Goal: Task Accomplishment & Management: Manage account settings

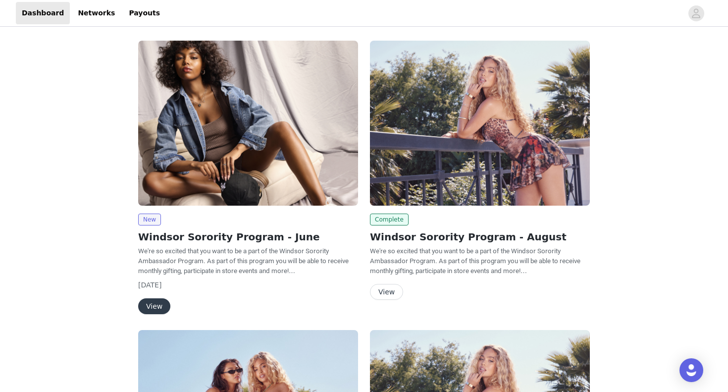
click at [388, 288] on button "View" at bounding box center [386, 292] width 33 height 16
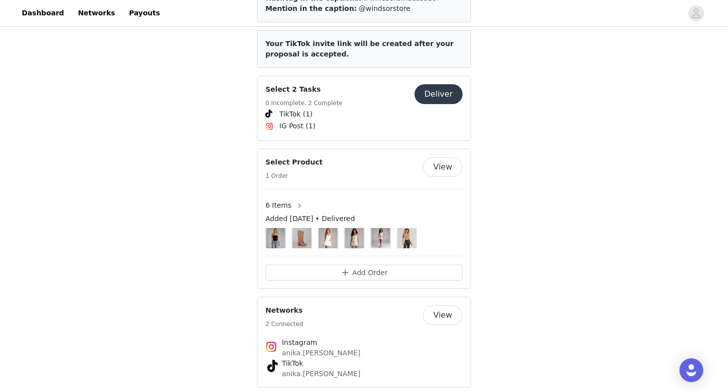
scroll to position [461, 0]
click at [378, 265] on button "Add Order" at bounding box center [363, 273] width 197 height 16
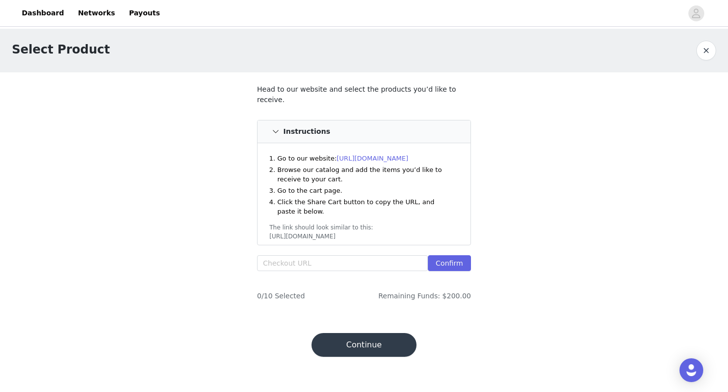
click at [701, 48] on button "button" at bounding box center [706, 51] width 20 height 20
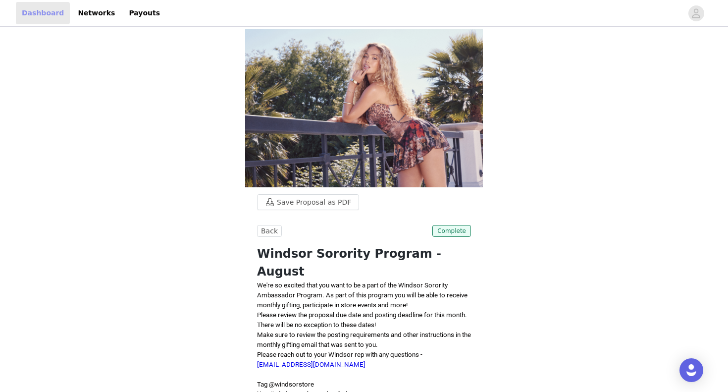
click at [43, 18] on link "Dashboard" at bounding box center [43, 13] width 54 height 22
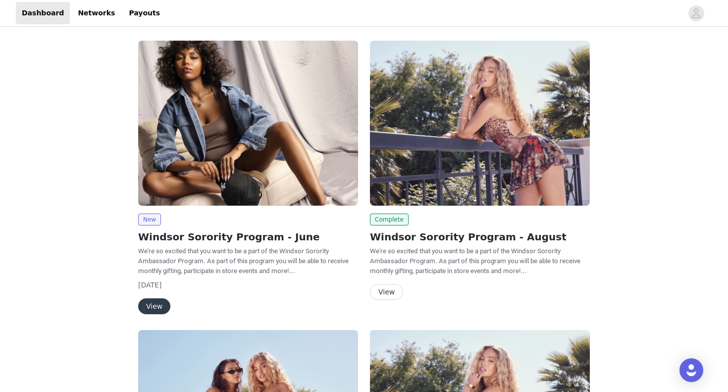
click at [160, 312] on button "View" at bounding box center [154, 306] width 32 height 16
